Goal: Transaction & Acquisition: Purchase product/service

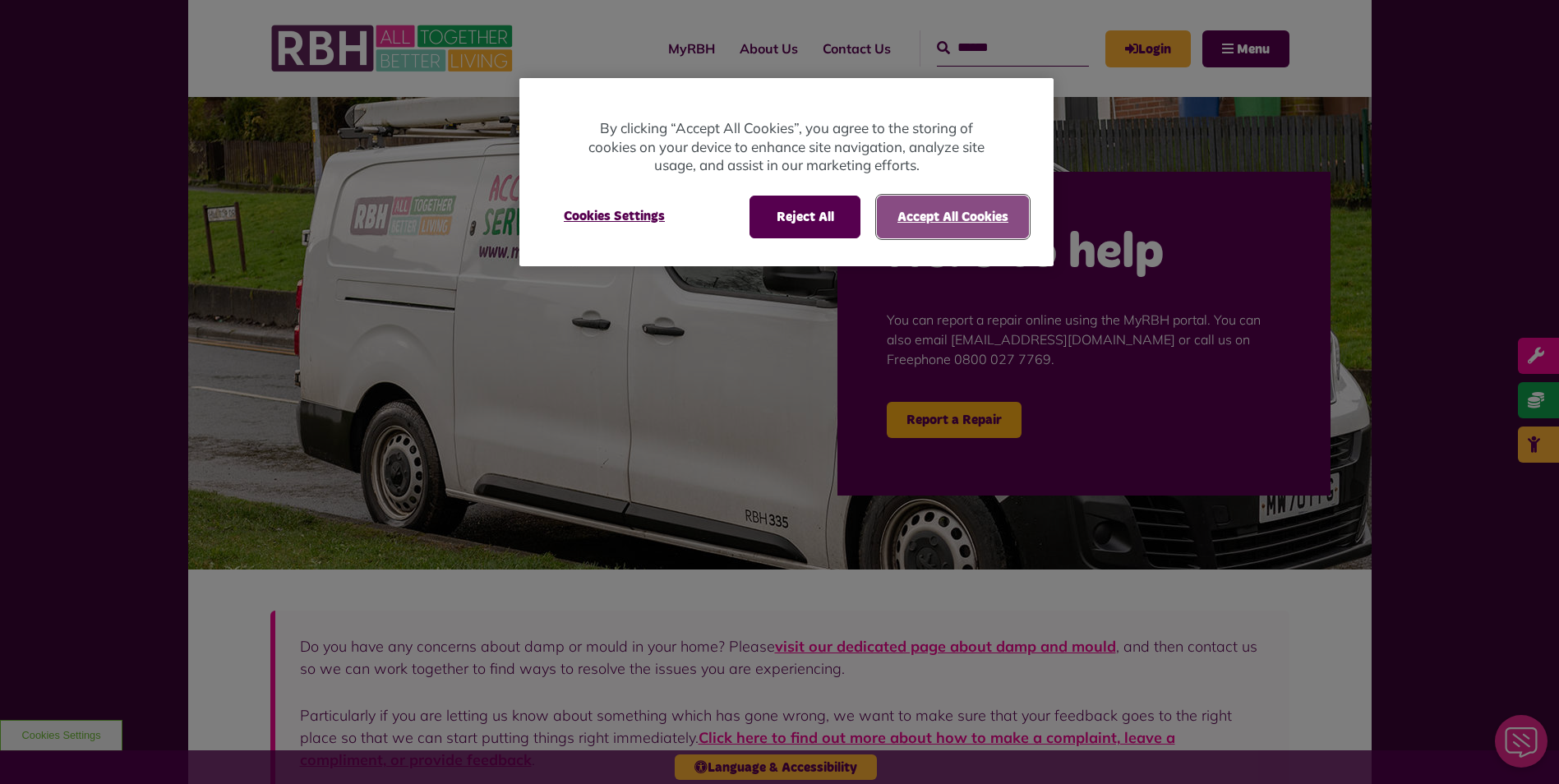
click at [982, 227] on button "Accept All Cookies" at bounding box center [952, 217] width 152 height 43
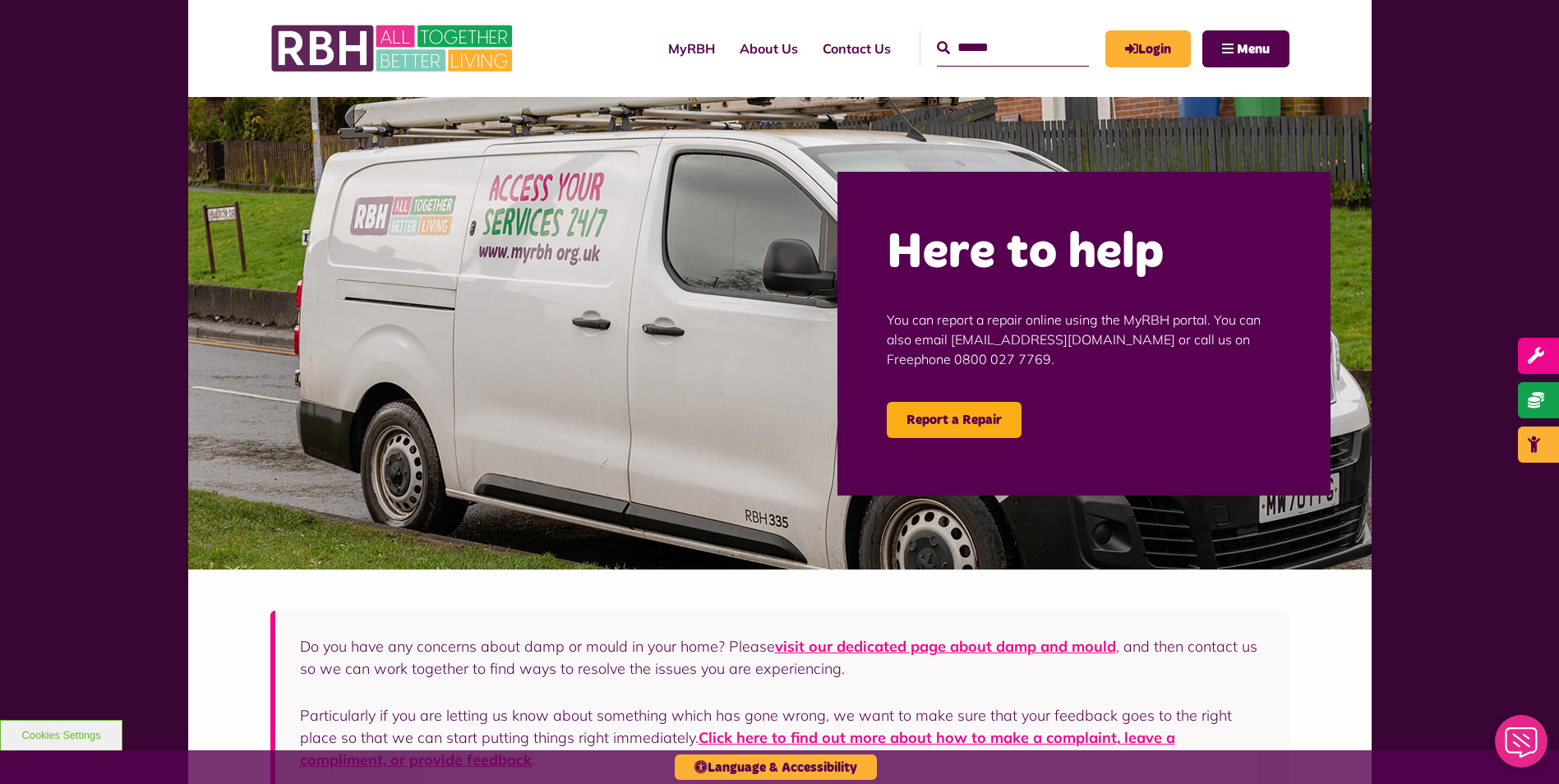
click at [1170, 43] on link "Login" at bounding box center [1149, 49] width 86 height 37
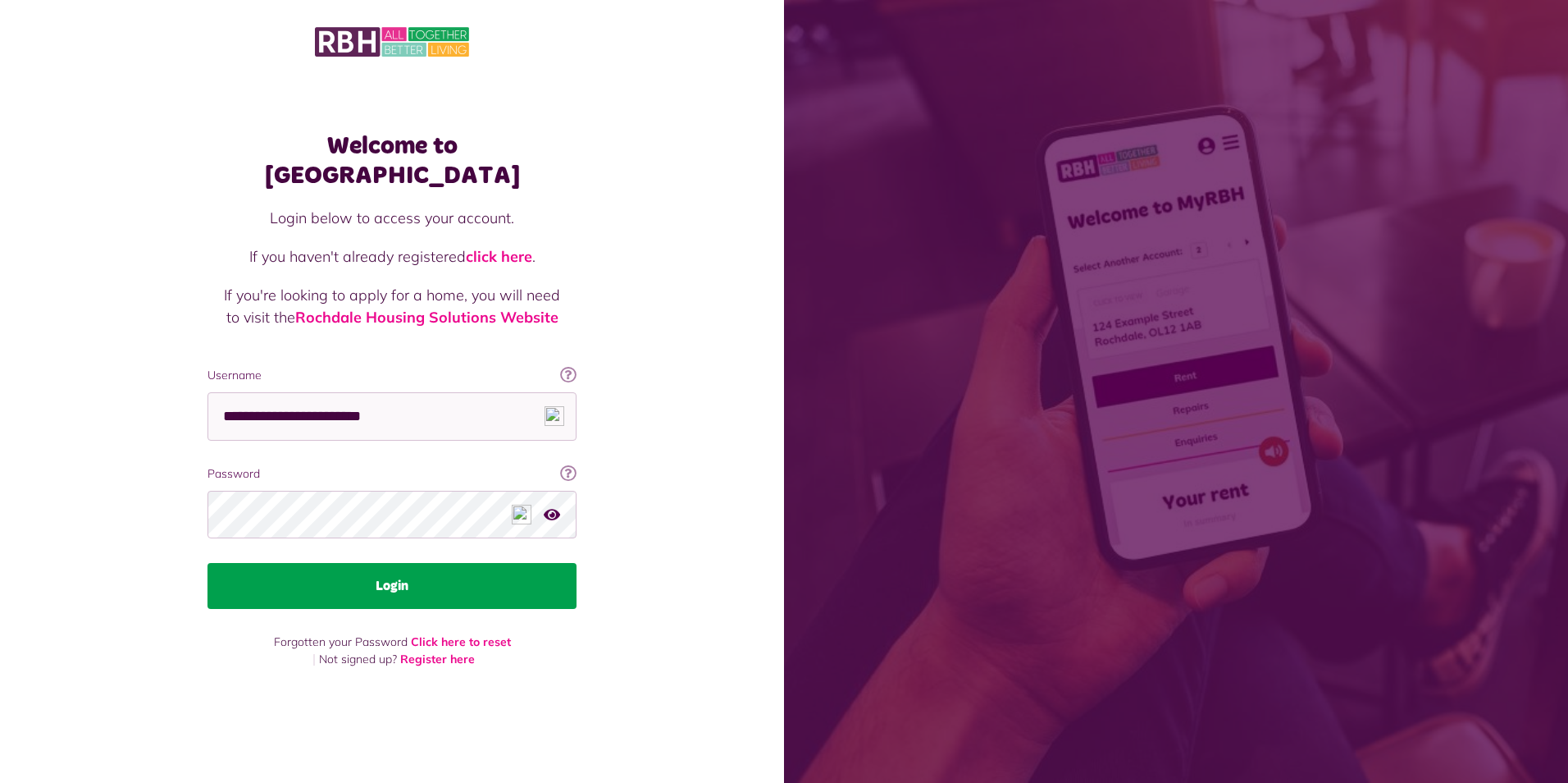
click at [432, 570] on button "Login" at bounding box center [392, 586] width 369 height 46
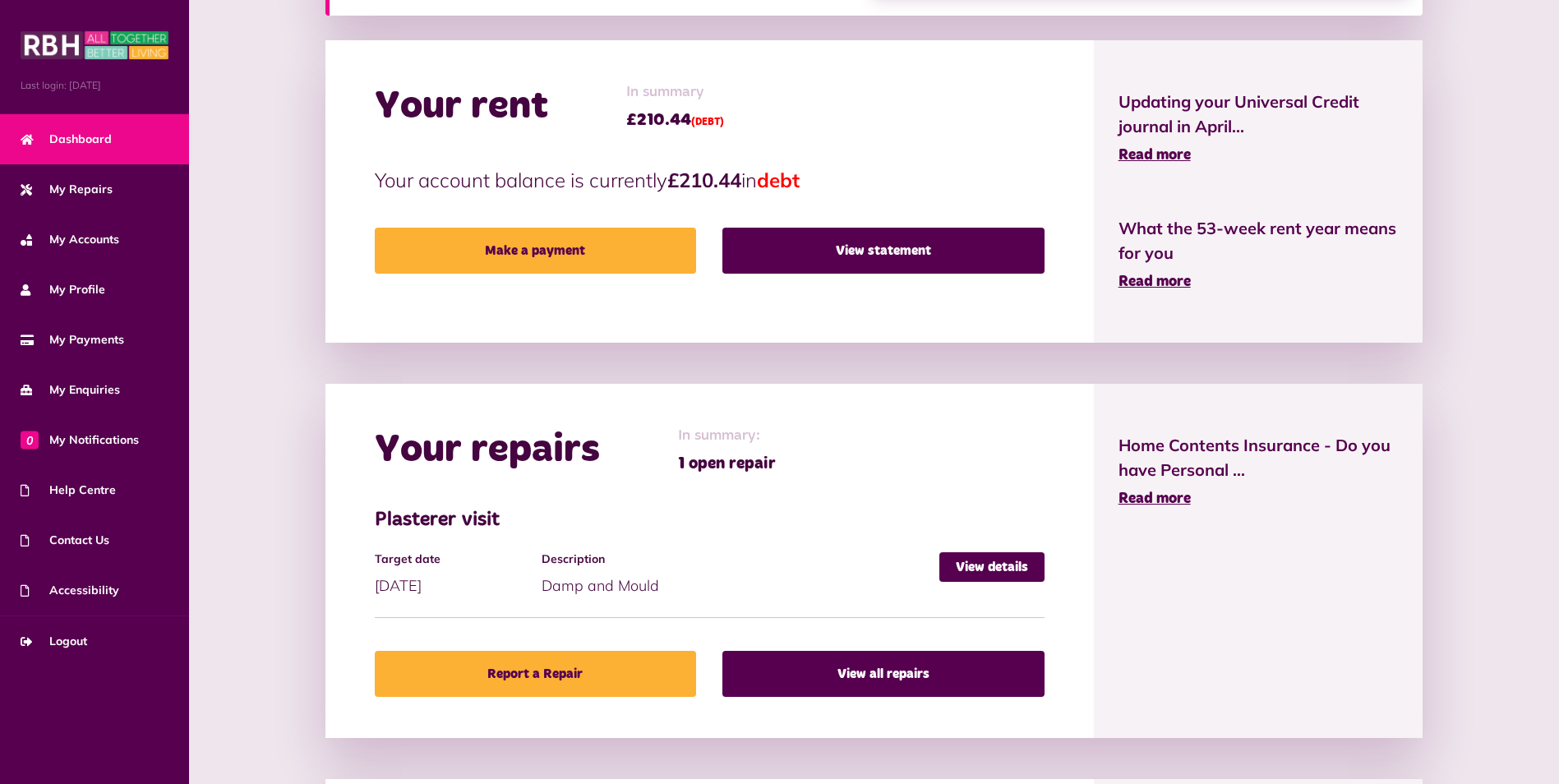
scroll to position [493, 0]
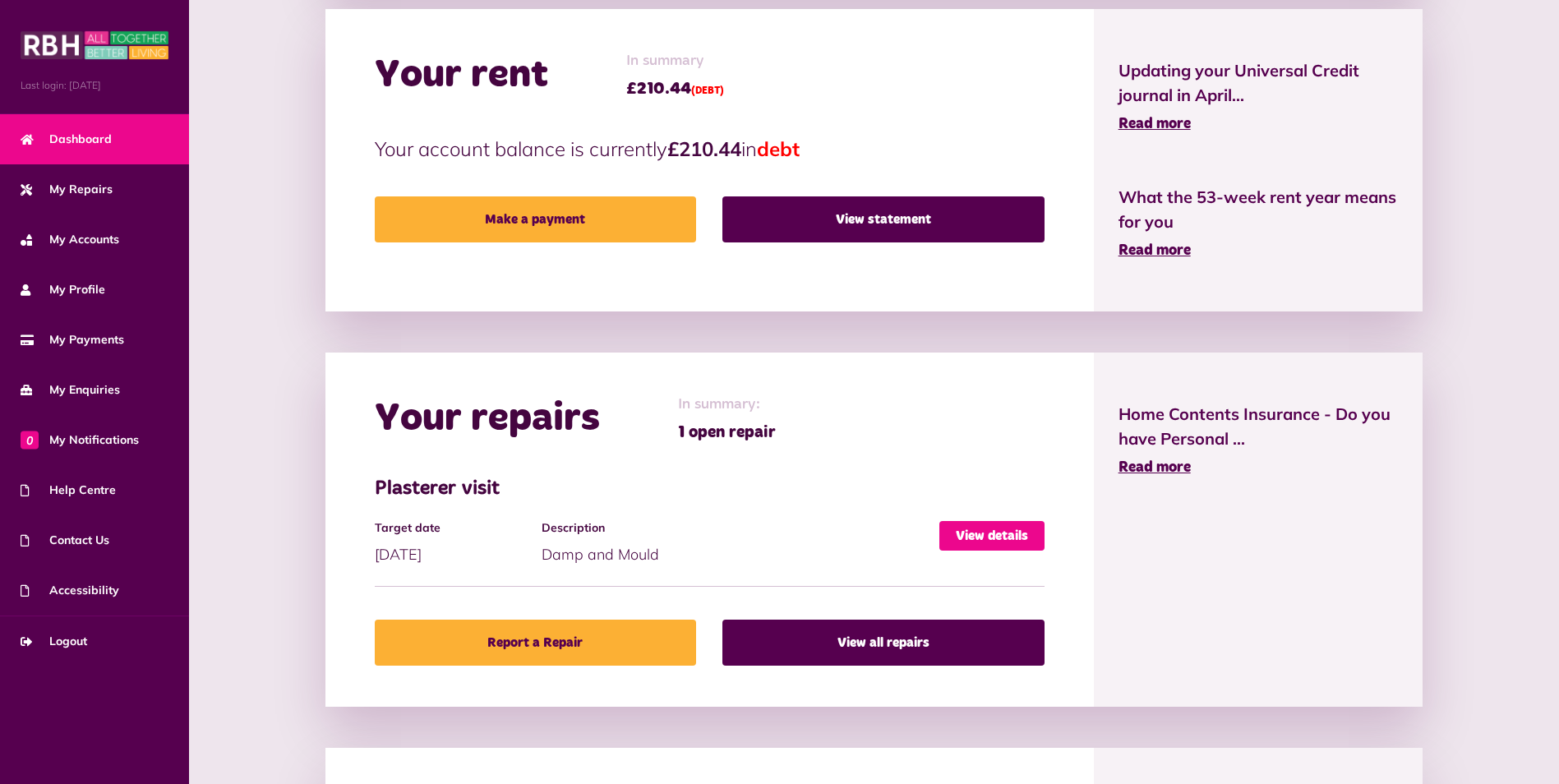
click at [974, 536] on link "View details" at bounding box center [992, 535] width 105 height 30
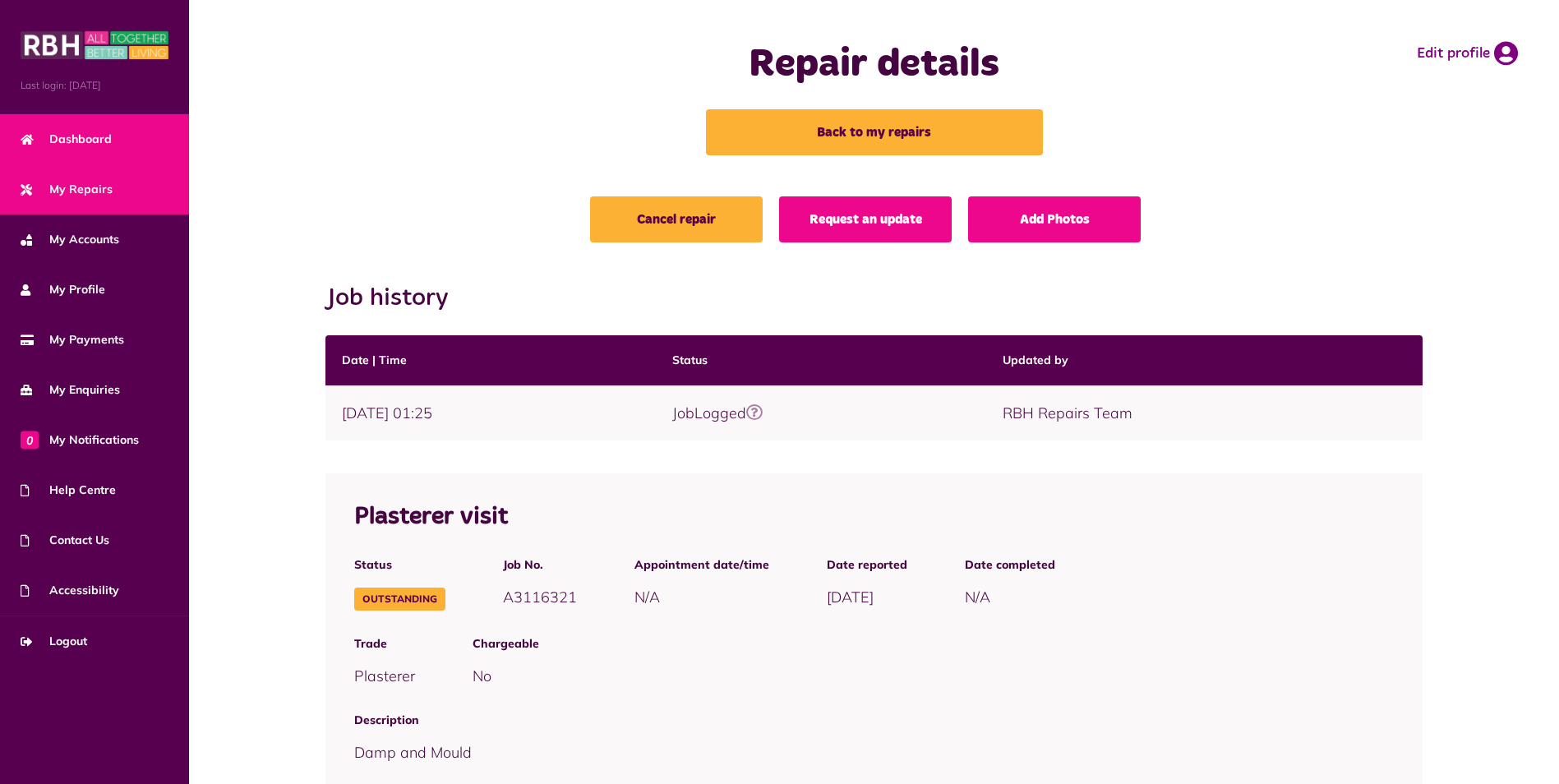
click at [99, 149] on link "Dashboard" at bounding box center [94, 139] width 189 height 51
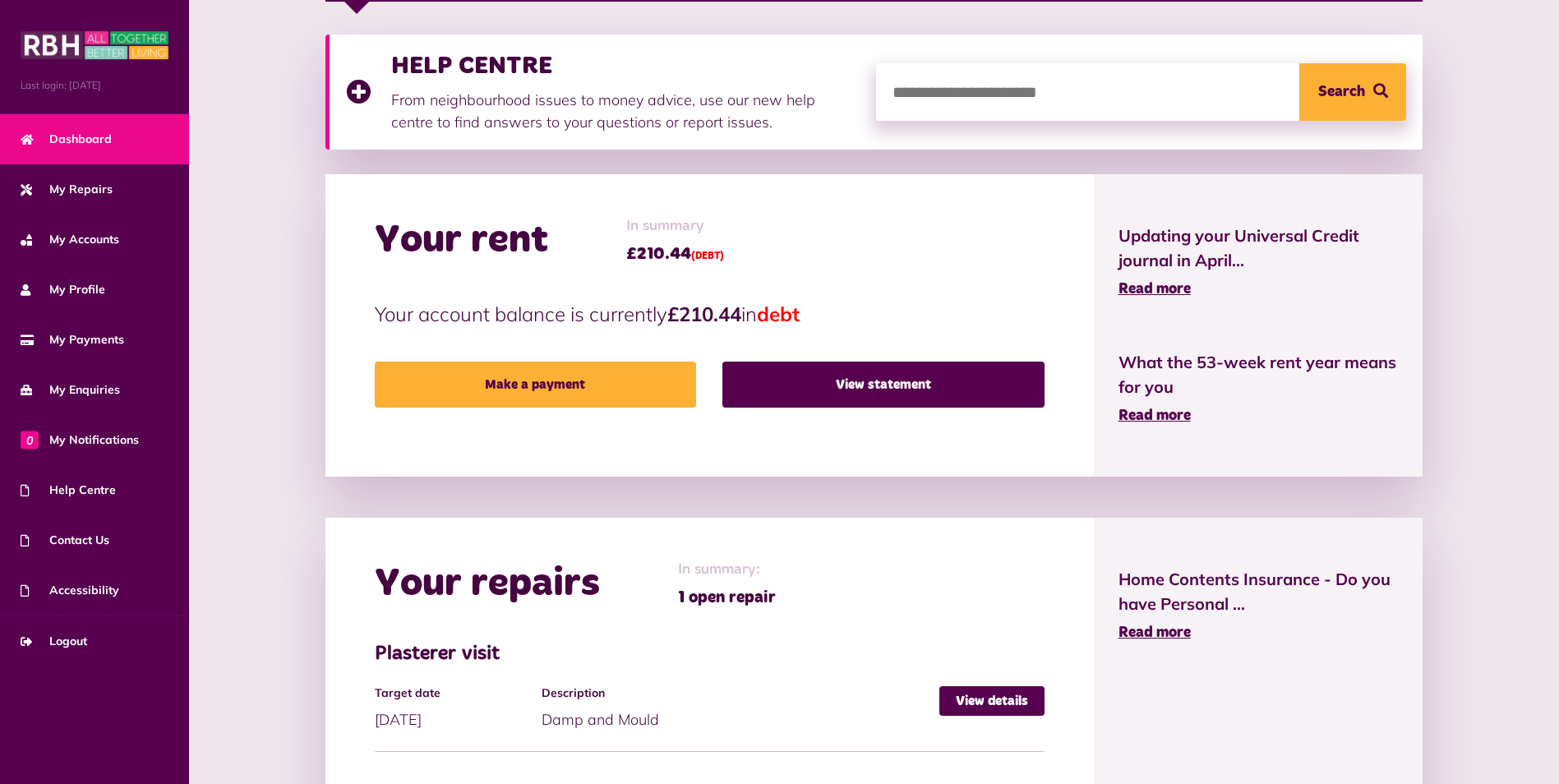
scroll to position [329, 0]
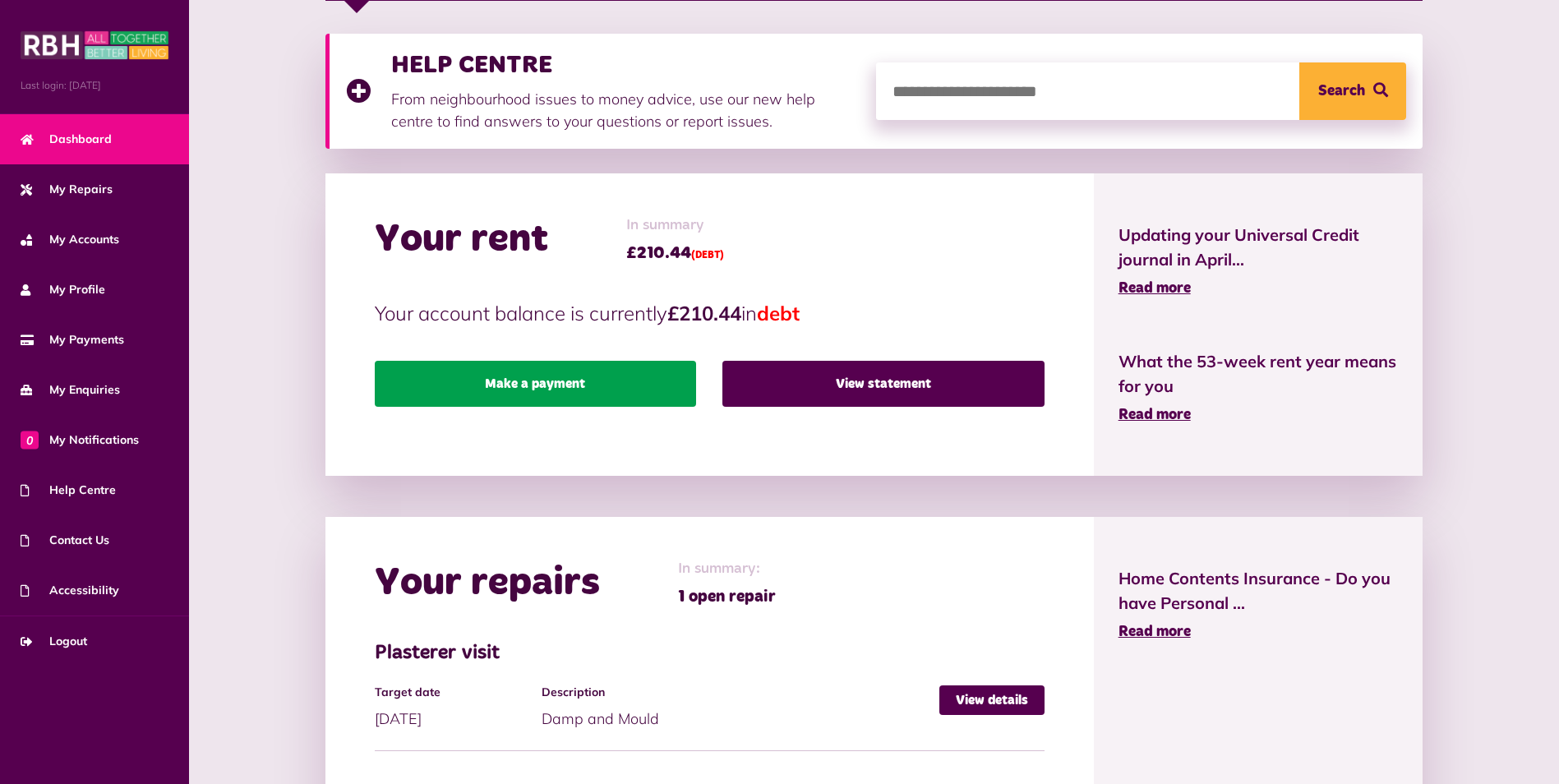
click at [572, 376] on link "Make a payment" at bounding box center [535, 383] width 322 height 46
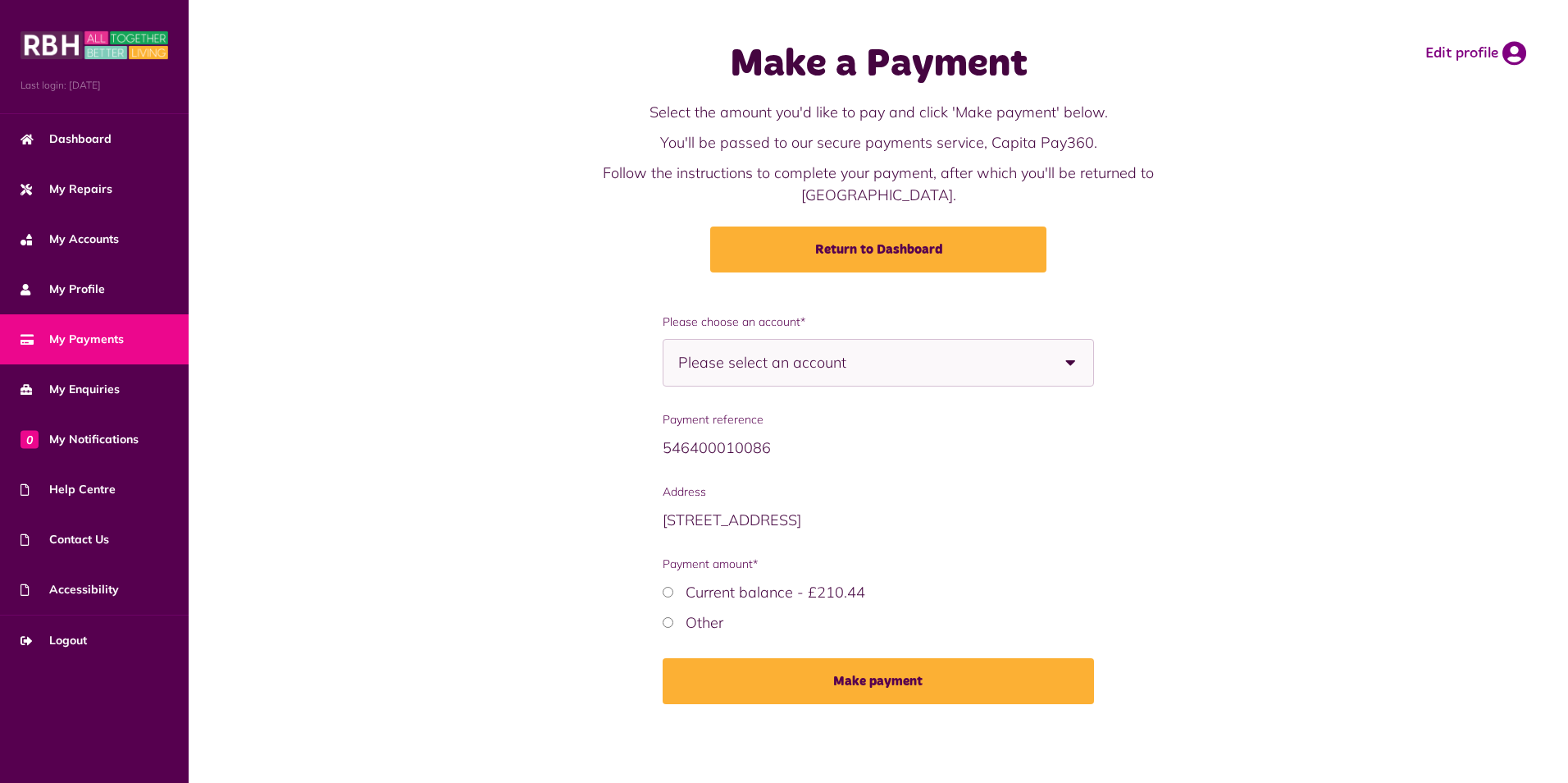
click at [1075, 342] on b at bounding box center [1070, 363] width 46 height 46
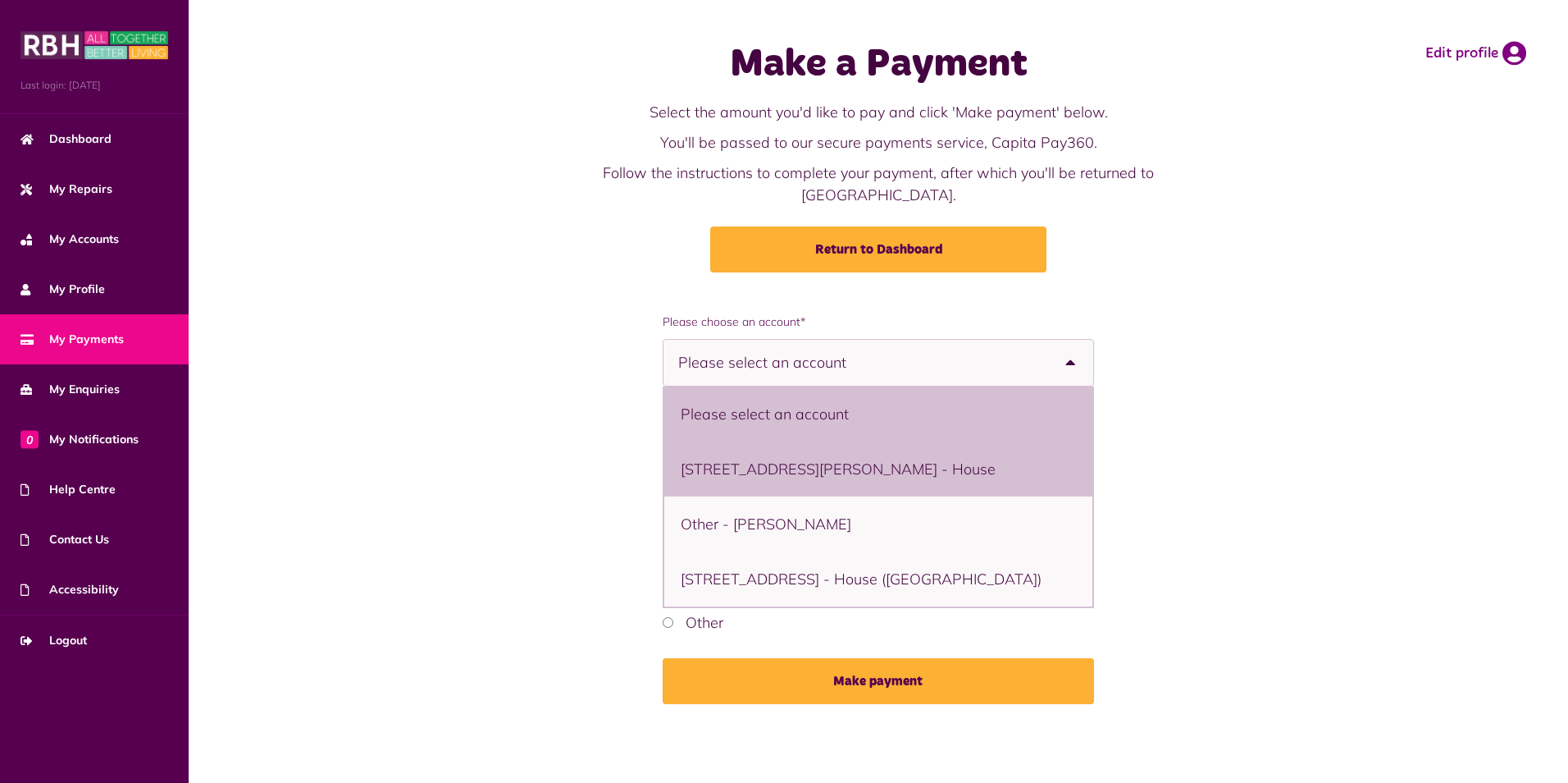
click at [1000, 441] on li "1 Green Meadow, Wardle, Rochdale, OL12 9TJ - House" at bounding box center [879, 469] width 428 height 55
select select "**********"
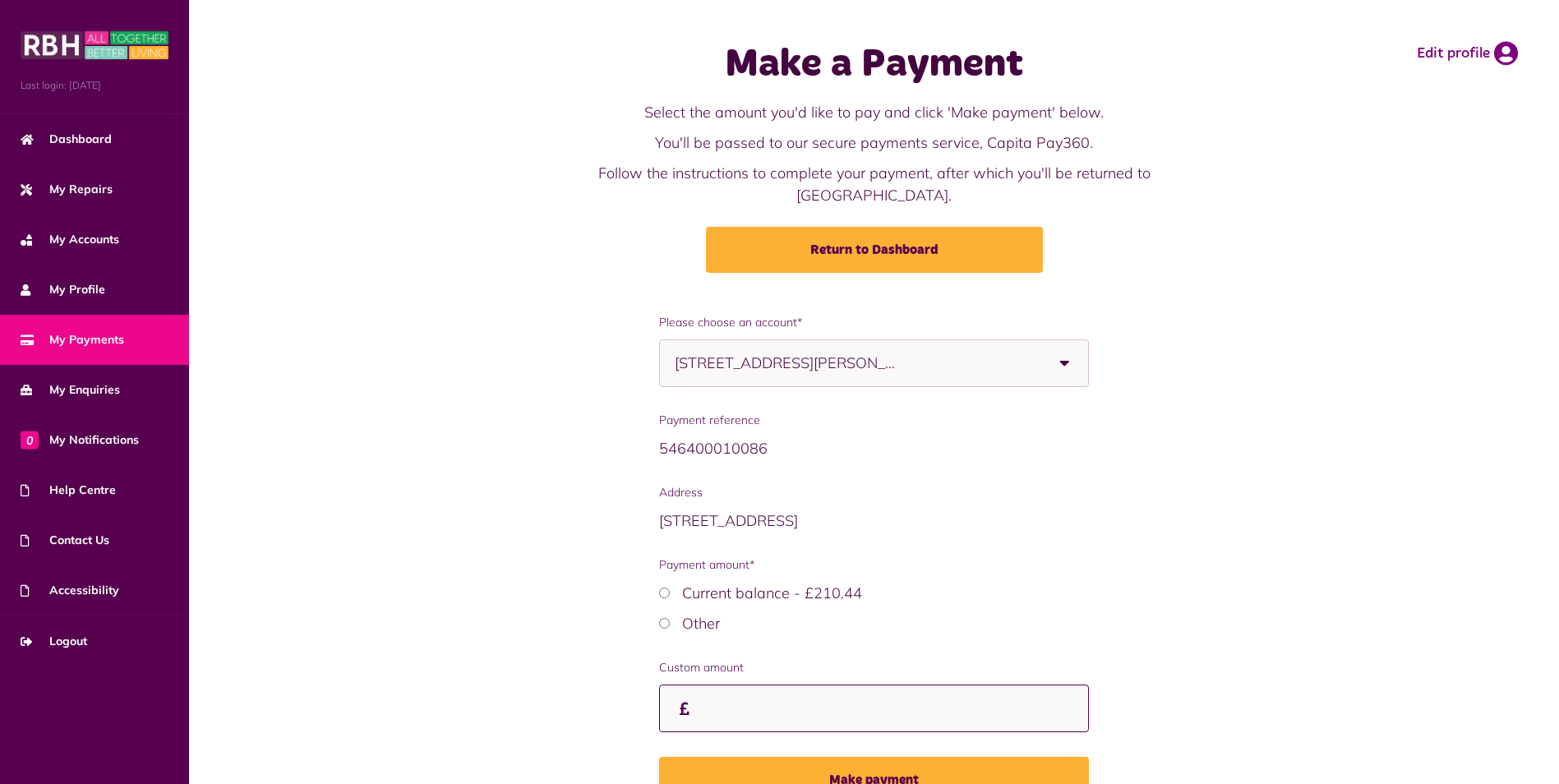
click at [791, 689] on input "Custom amount" at bounding box center [874, 709] width 429 height 49
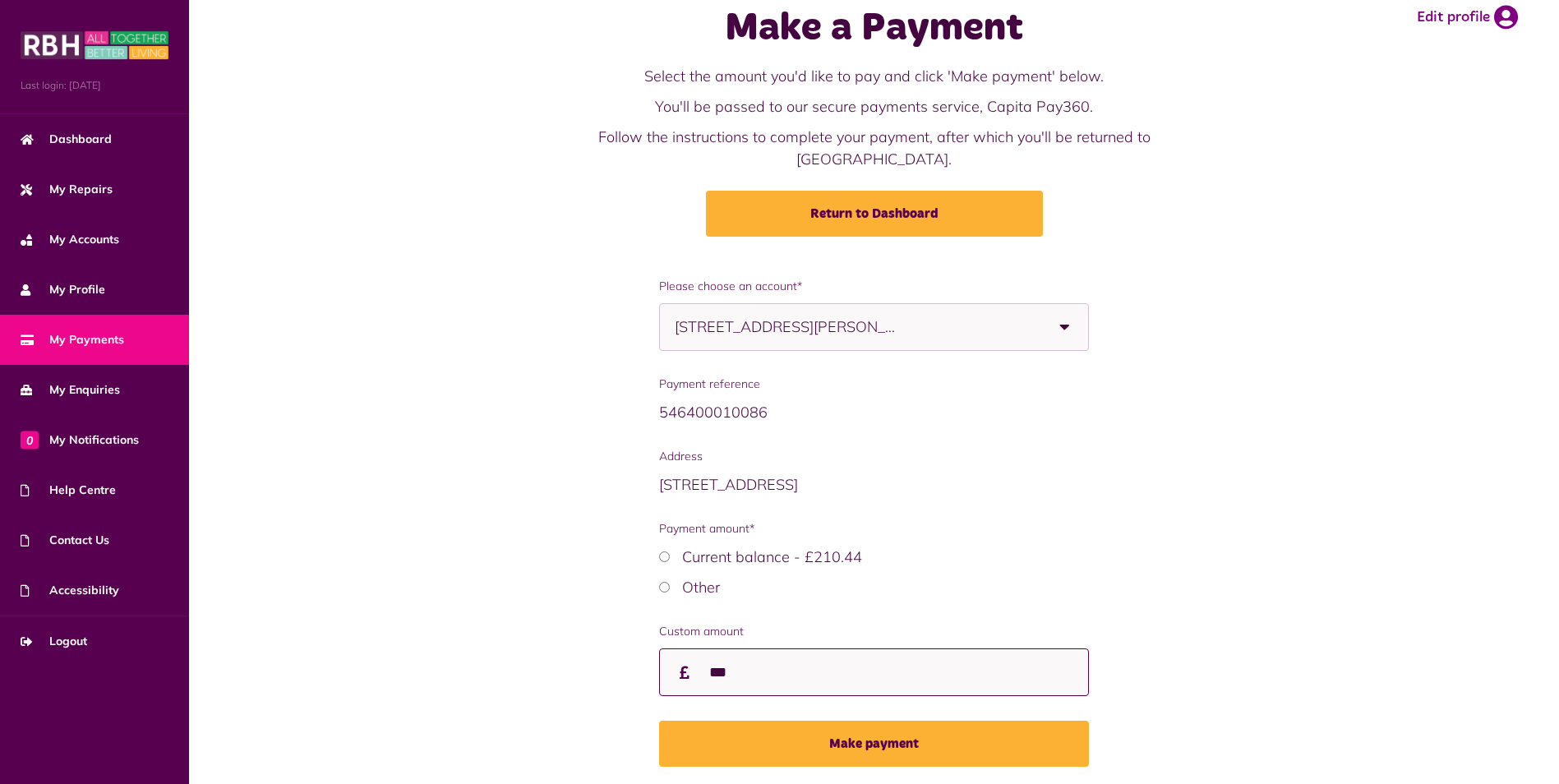
scroll to position [71, 0]
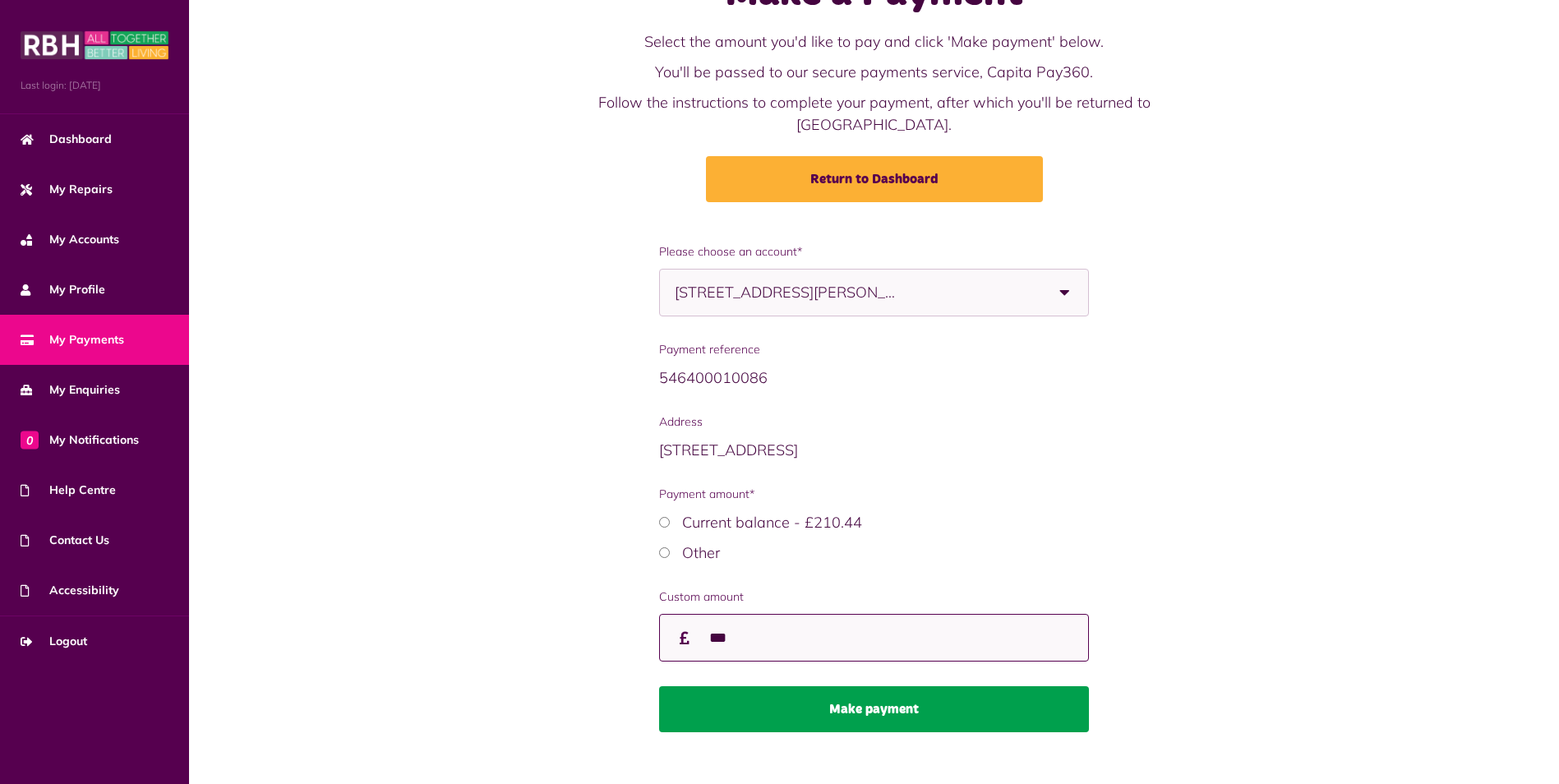
type input "***"
click at [877, 689] on button "Make payment" at bounding box center [874, 709] width 429 height 46
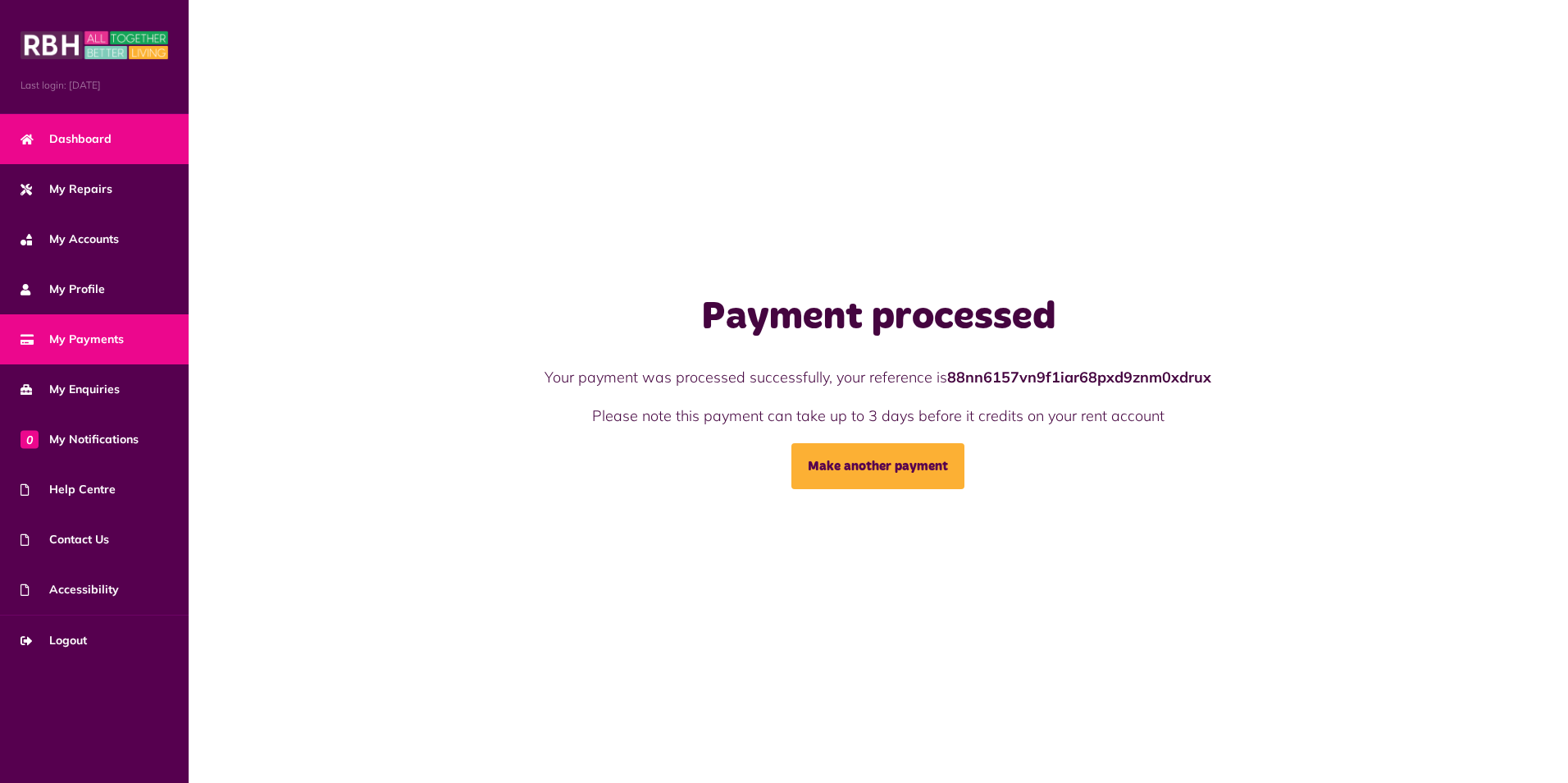
click at [73, 145] on span "Dashboard" at bounding box center [67, 139] width 91 height 17
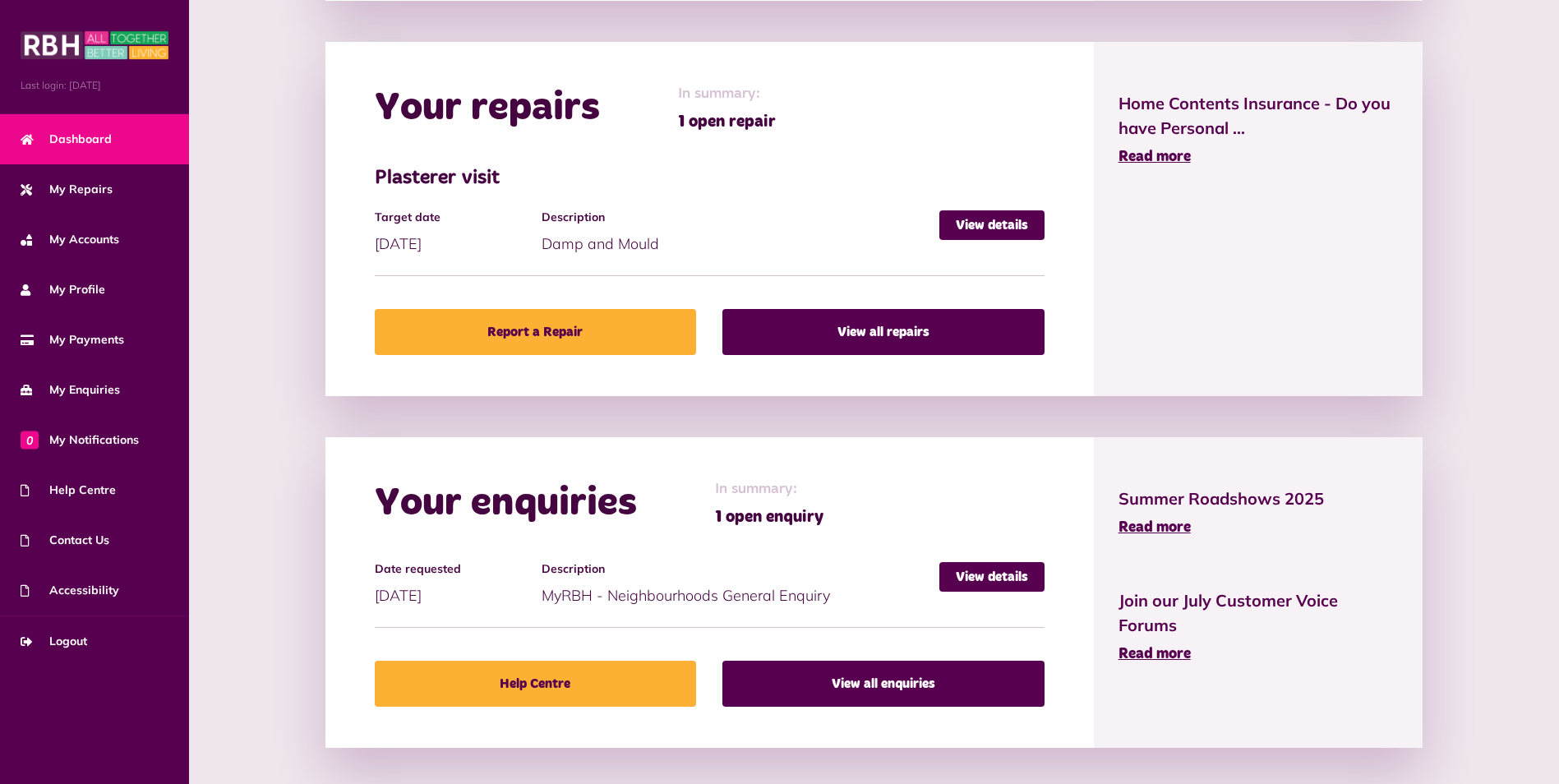
scroll to position [815, 0]
